Goal: Transaction & Acquisition: Purchase product/service

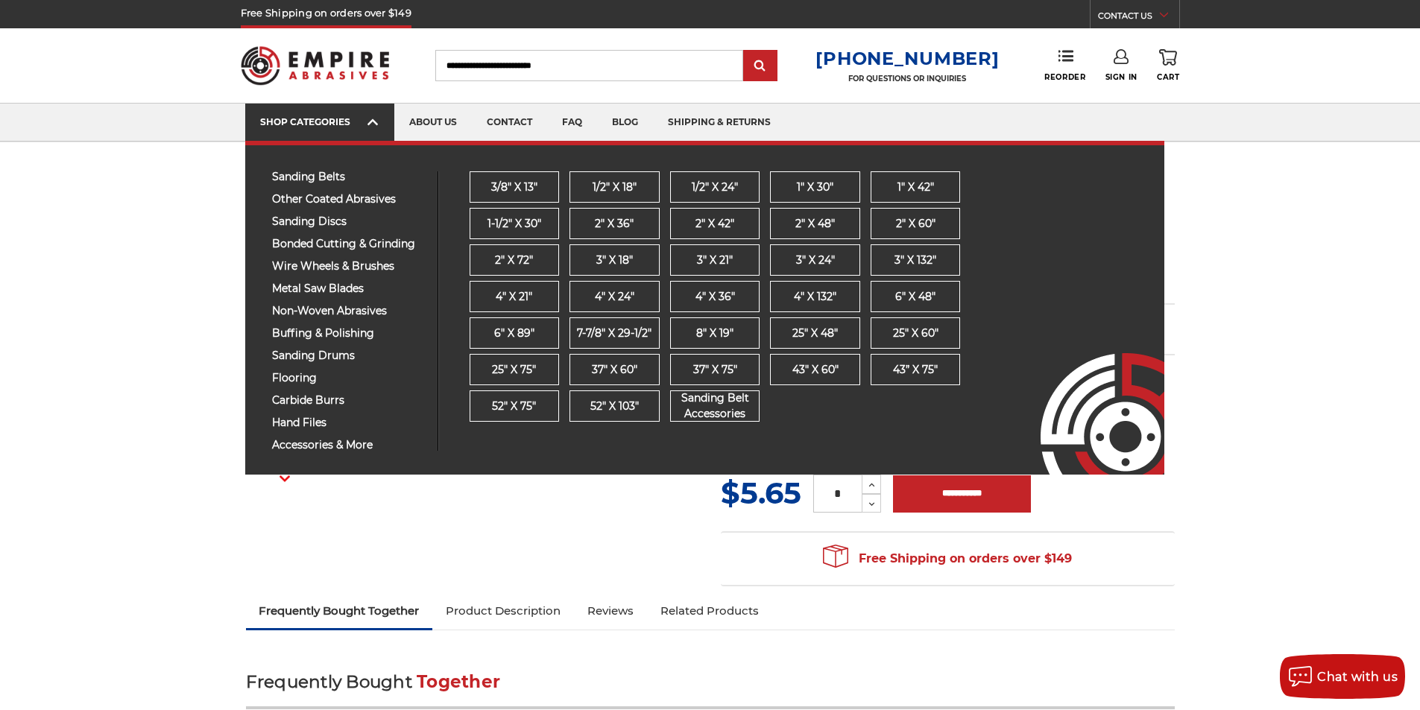
click at [344, 127] on div "SHOP CATEGORIES" at bounding box center [319, 121] width 119 height 11
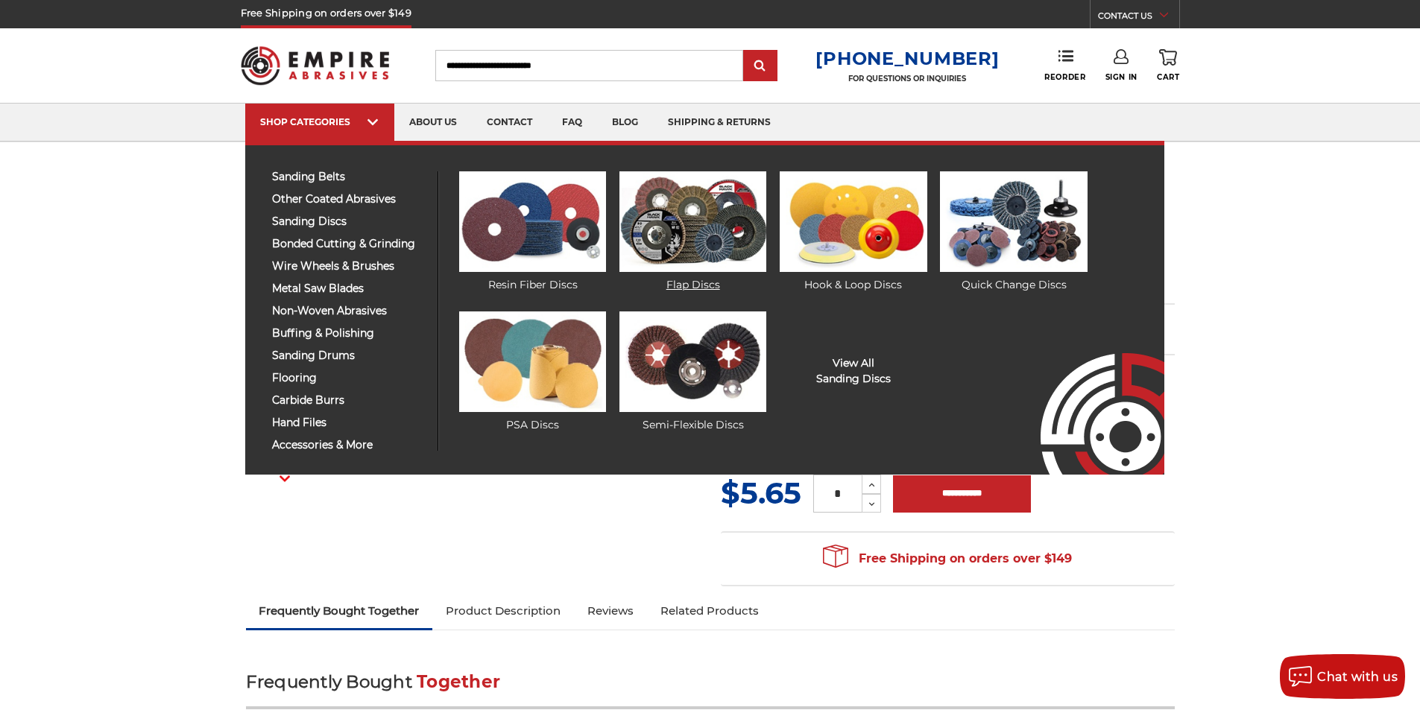
click at [709, 224] on img at bounding box center [692, 221] width 147 height 101
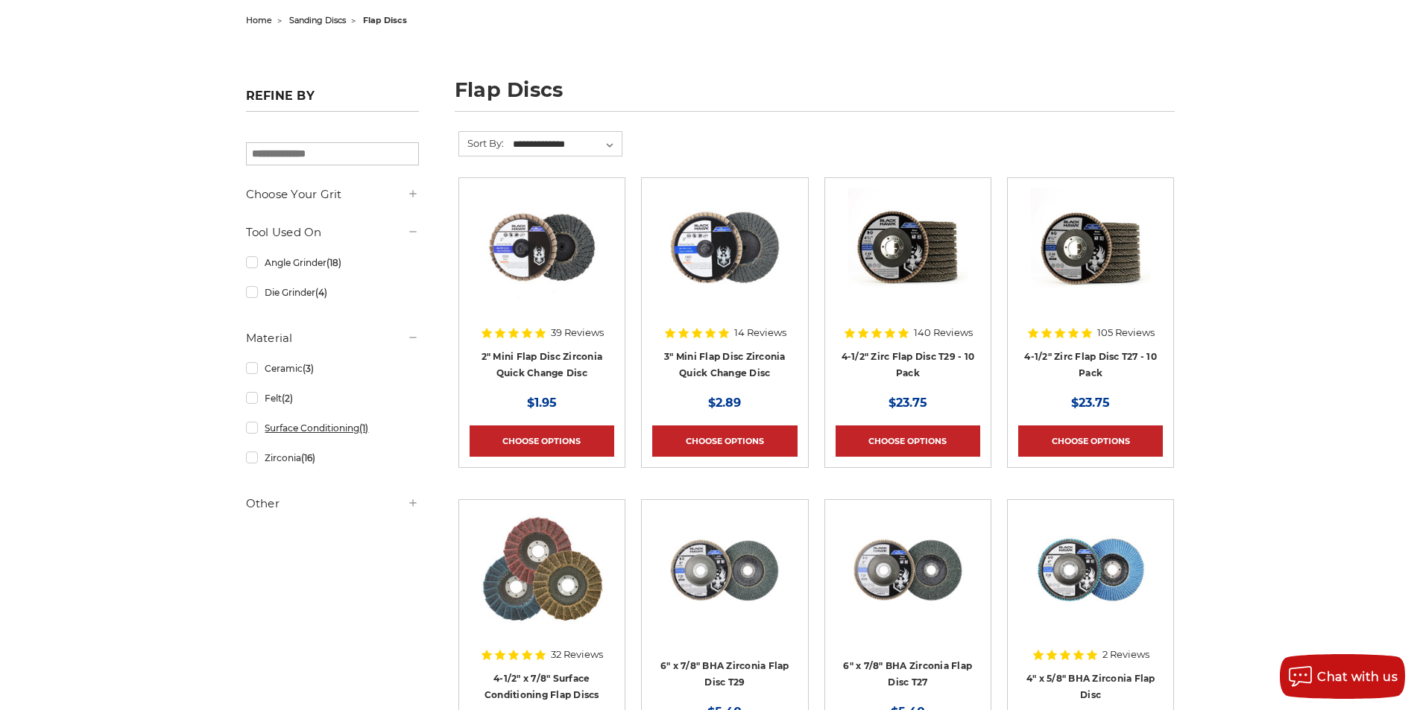
scroll to position [159, 0]
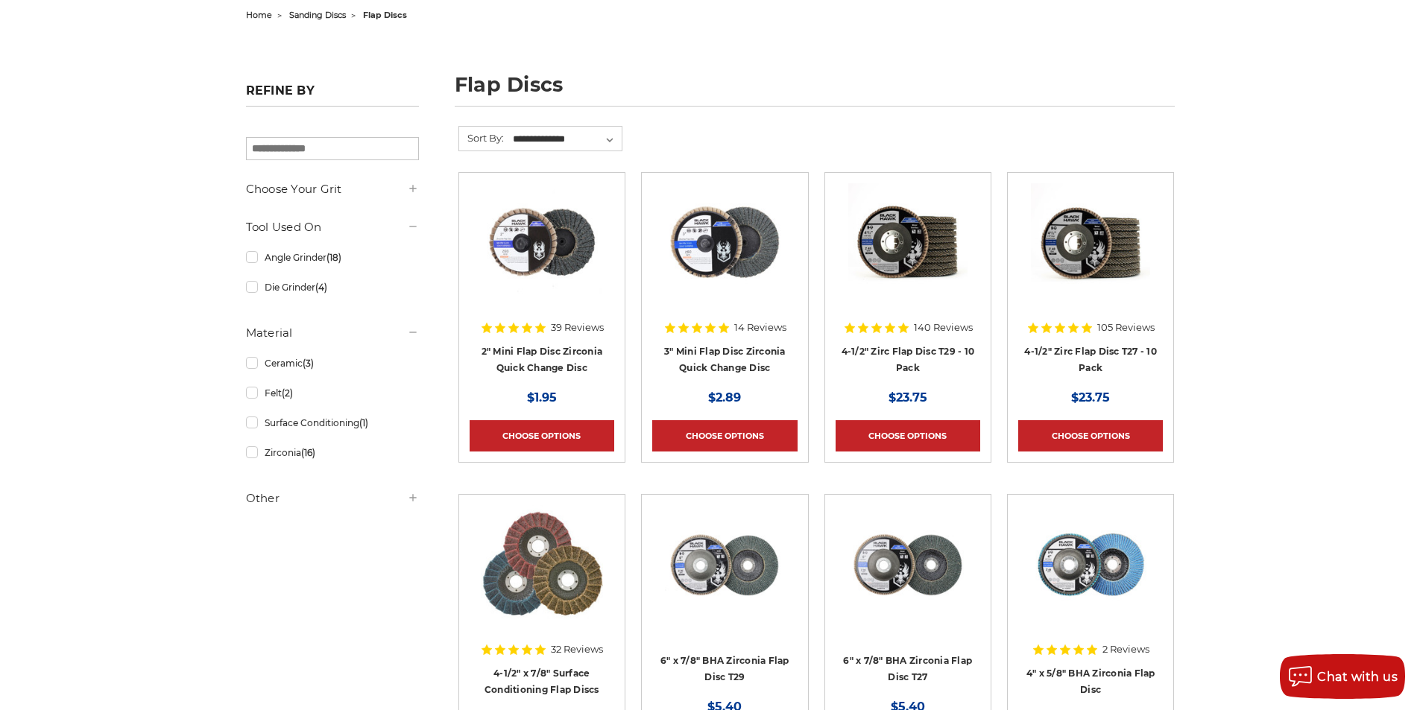
click at [368, 498] on h5 "Other" at bounding box center [332, 499] width 173 height 18
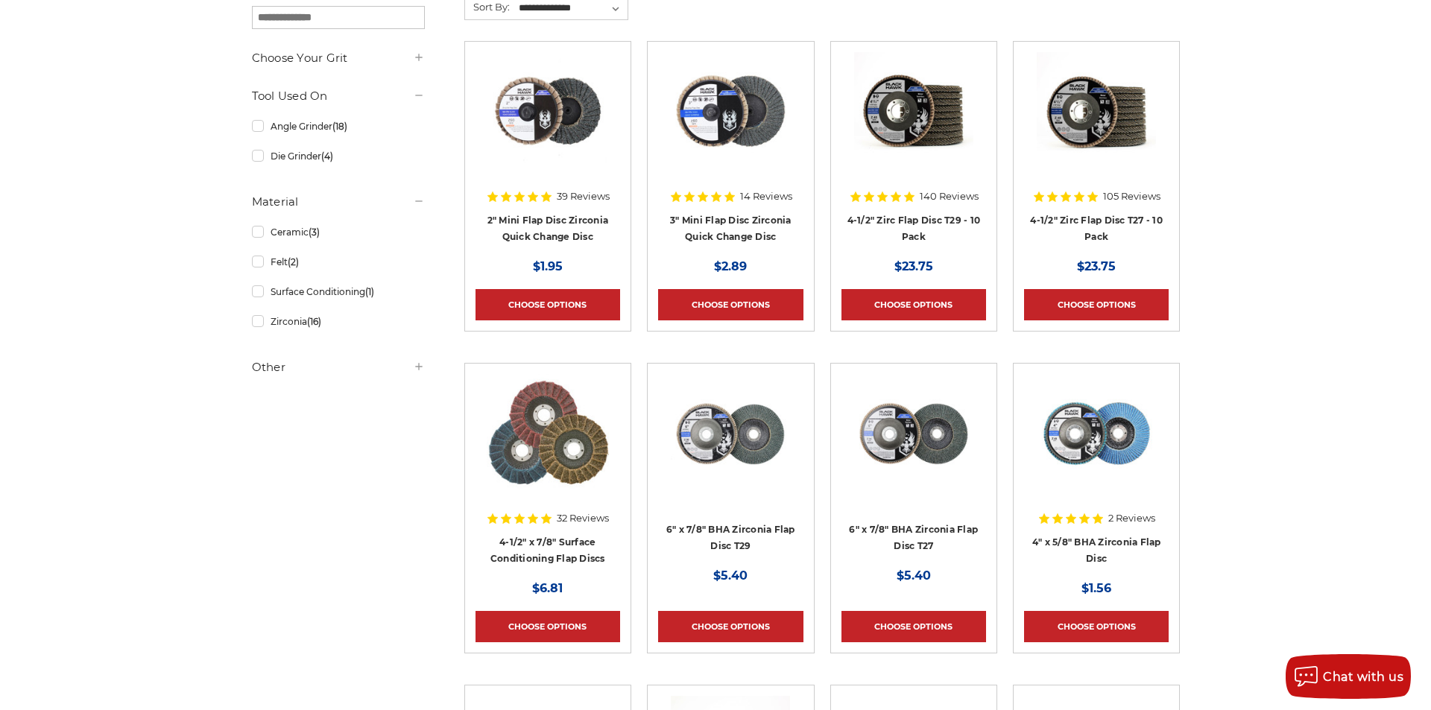
scroll to position [238, 0]
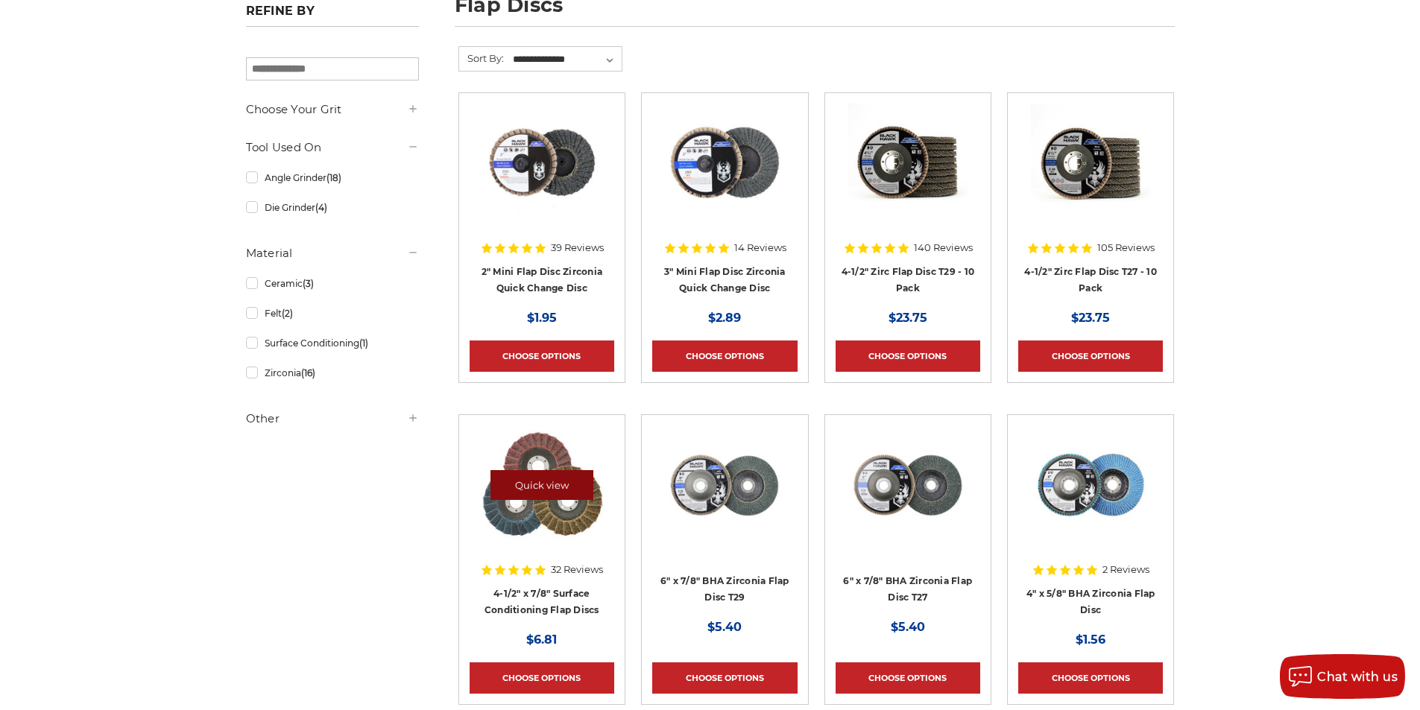
click at [547, 490] on link "Quick view" at bounding box center [541, 485] width 103 height 30
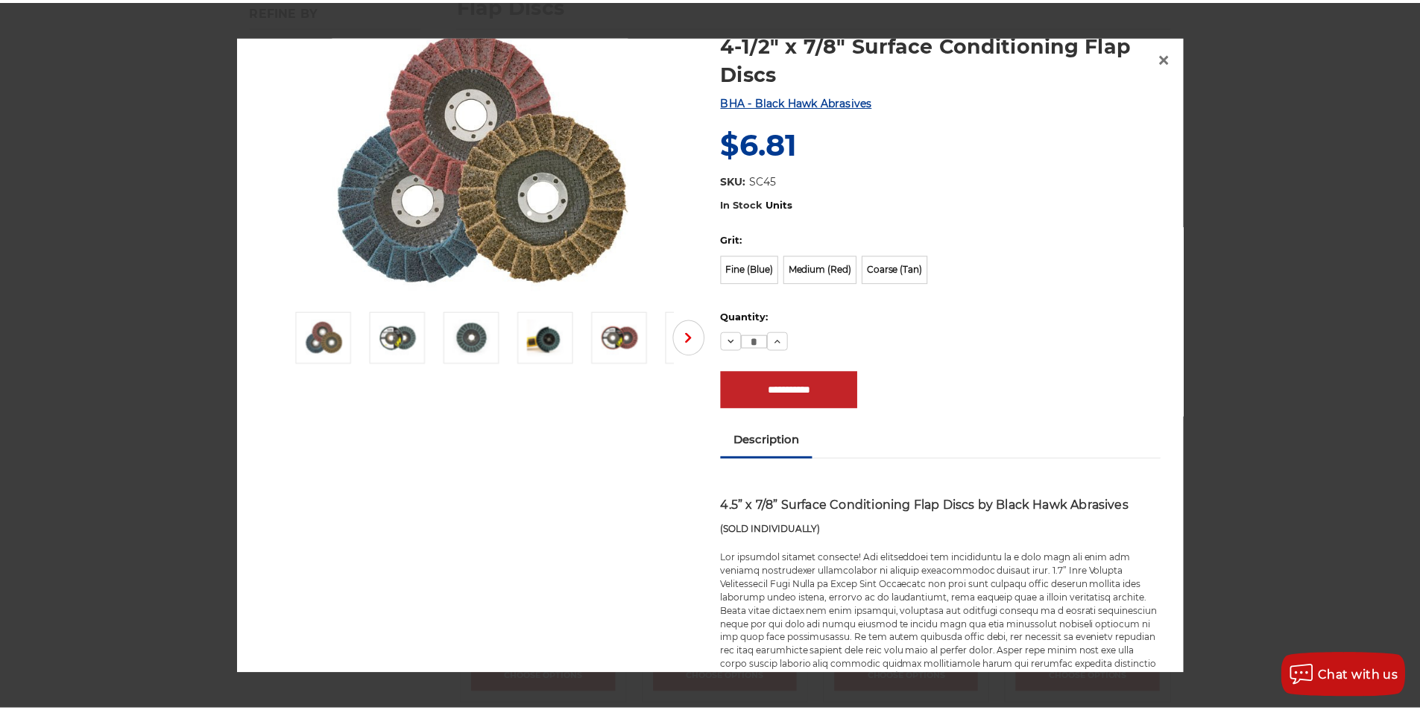
scroll to position [0, 0]
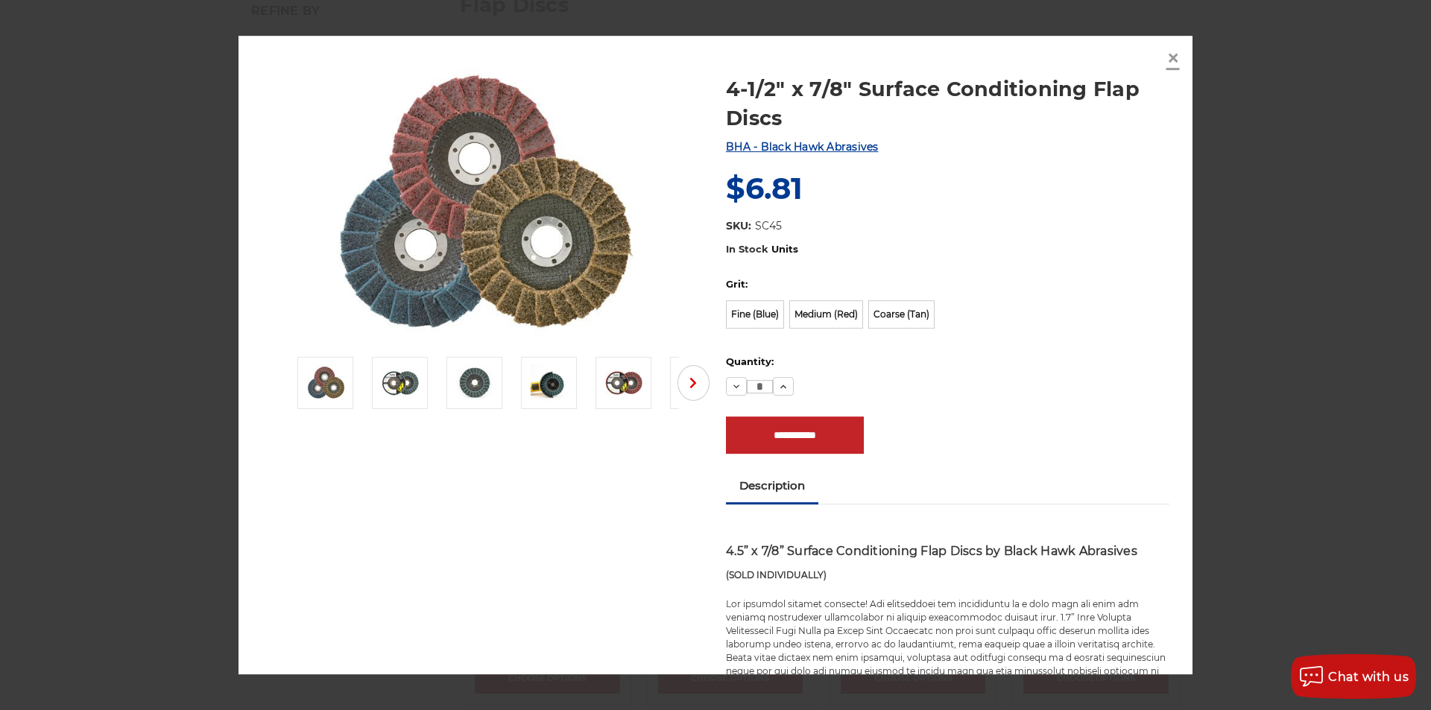
click at [1166, 59] on span "×" at bounding box center [1172, 57] width 13 height 29
